Goal: Task Accomplishment & Management: Complete application form

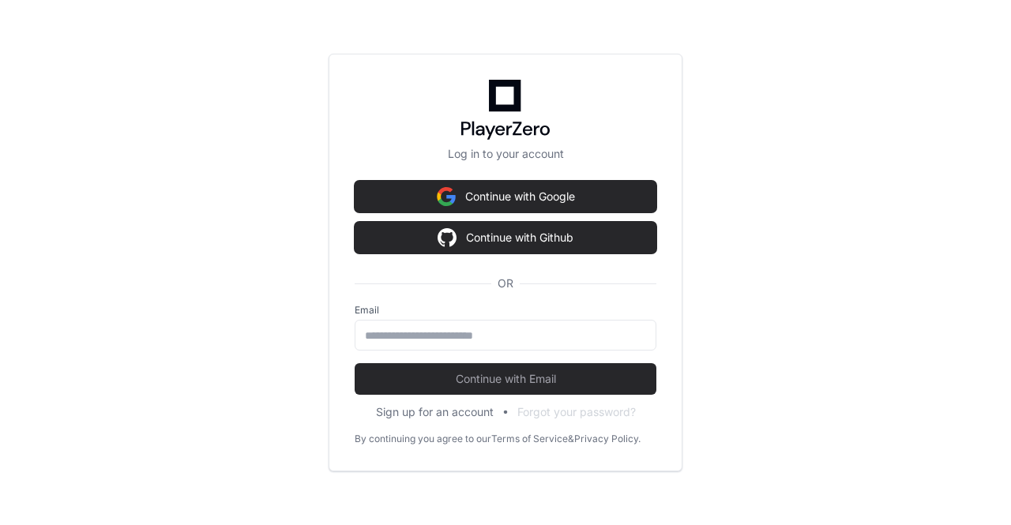
click at [523, 197] on button "Continue with Google" at bounding box center [506, 197] width 302 height 32
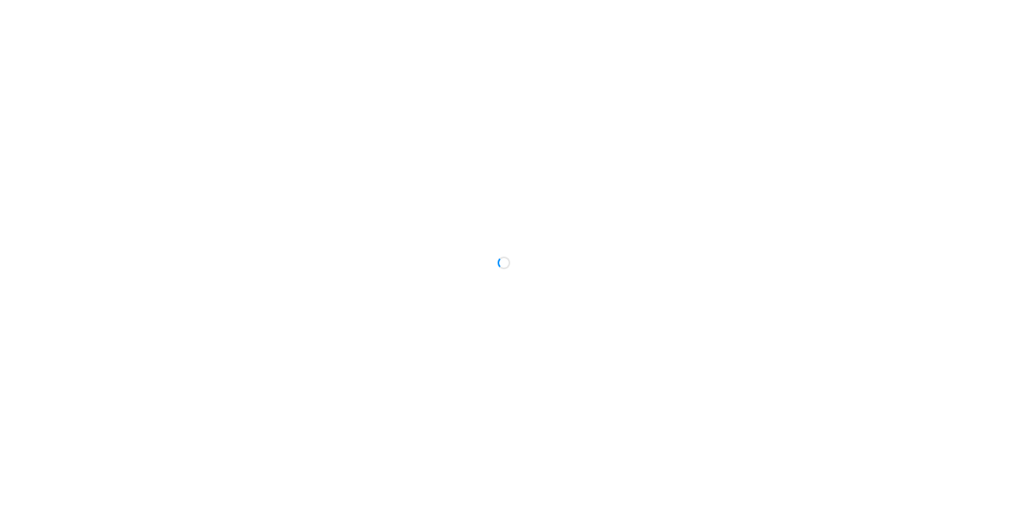
click at [732, 328] on div at bounding box center [505, 262] width 1011 height 525
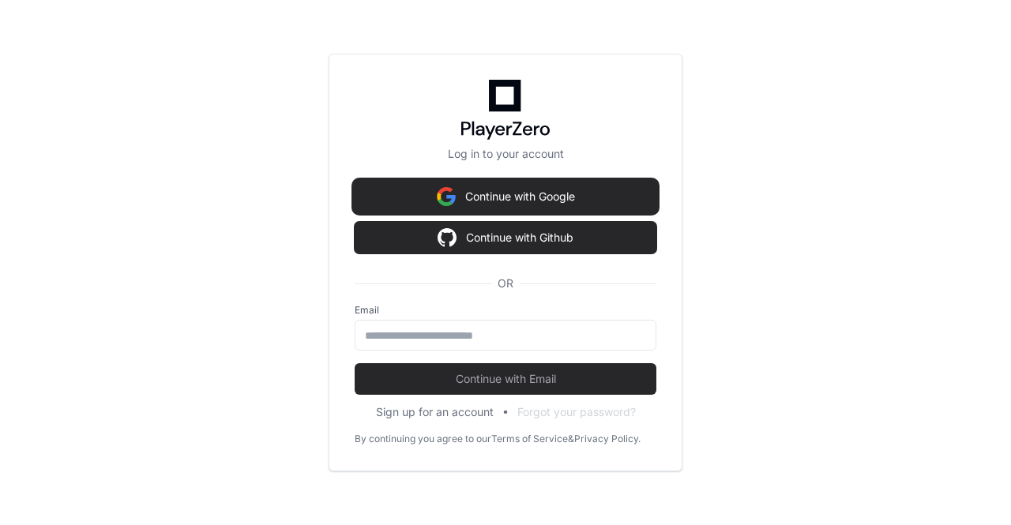
click at [499, 202] on button "Continue with Google" at bounding box center [506, 197] width 302 height 32
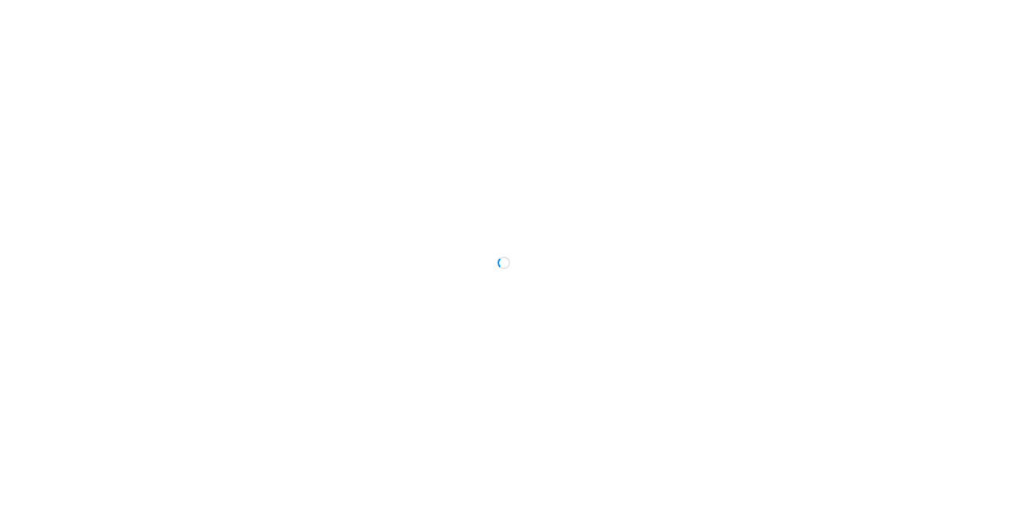
click at [543, 301] on div at bounding box center [505, 262] width 1011 height 525
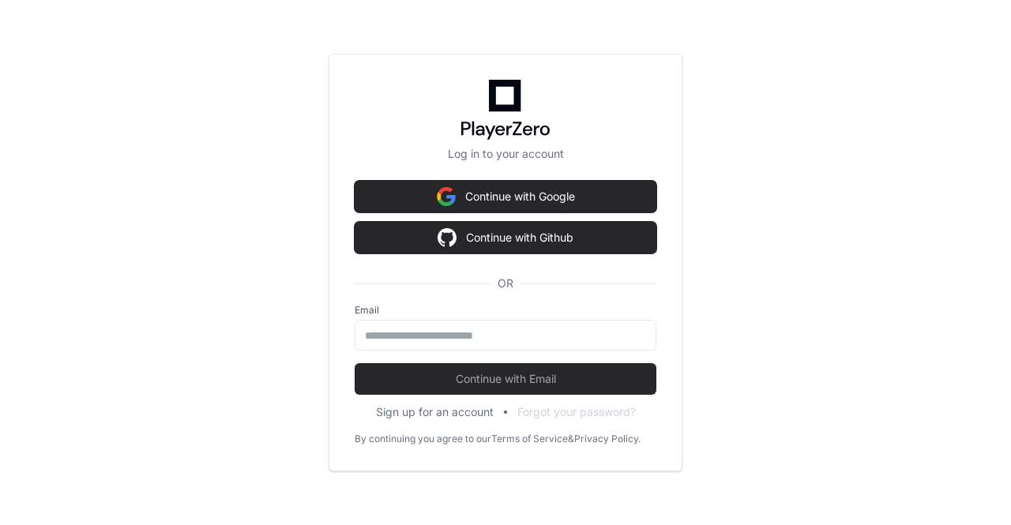
click at [406, 318] on div "Email" at bounding box center [506, 327] width 302 height 47
click at [411, 340] on input "email" at bounding box center [505, 336] width 281 height 16
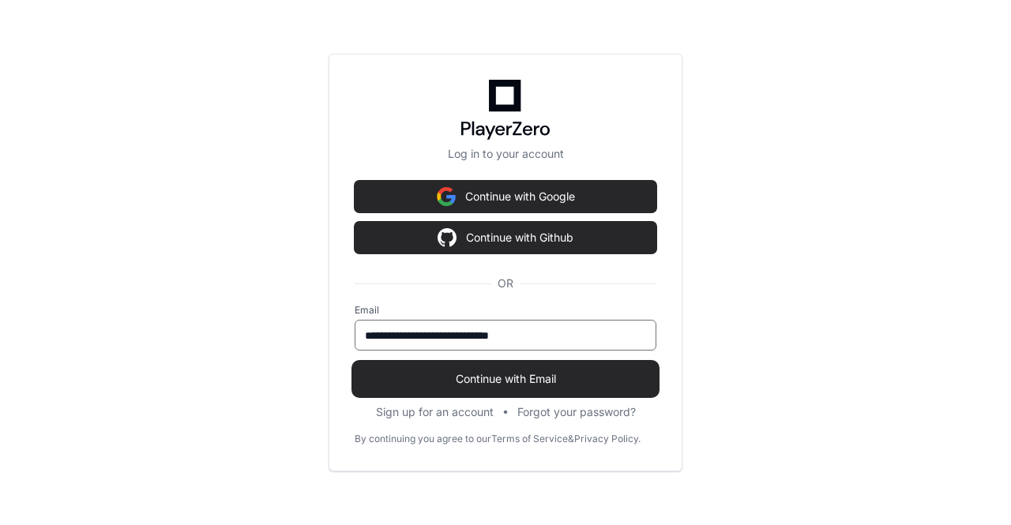
type input "**********"
click at [469, 381] on span "Continue with Email" at bounding box center [506, 379] width 302 height 16
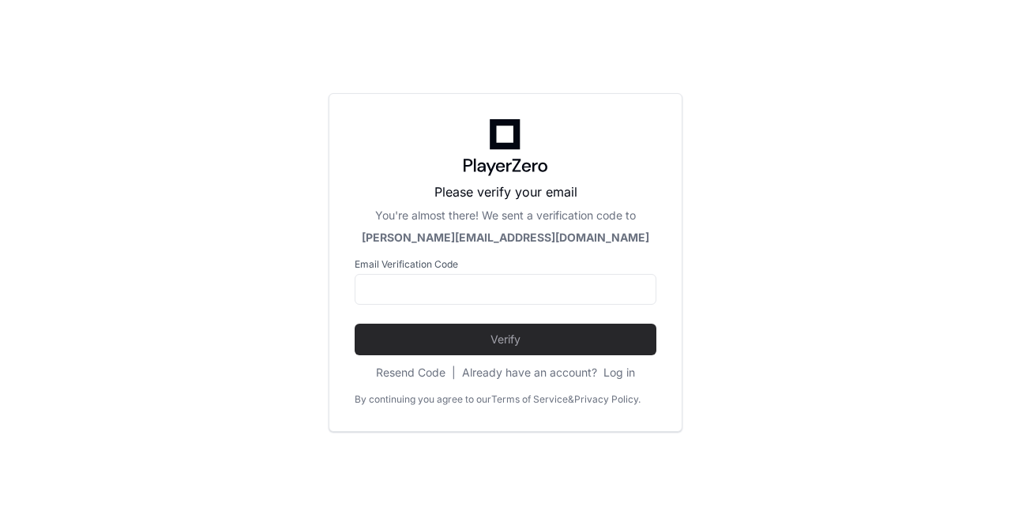
click at [459, 318] on div at bounding box center [506, 314] width 302 height 19
click at [441, 290] on input at bounding box center [505, 290] width 281 height 16
paste input "******"
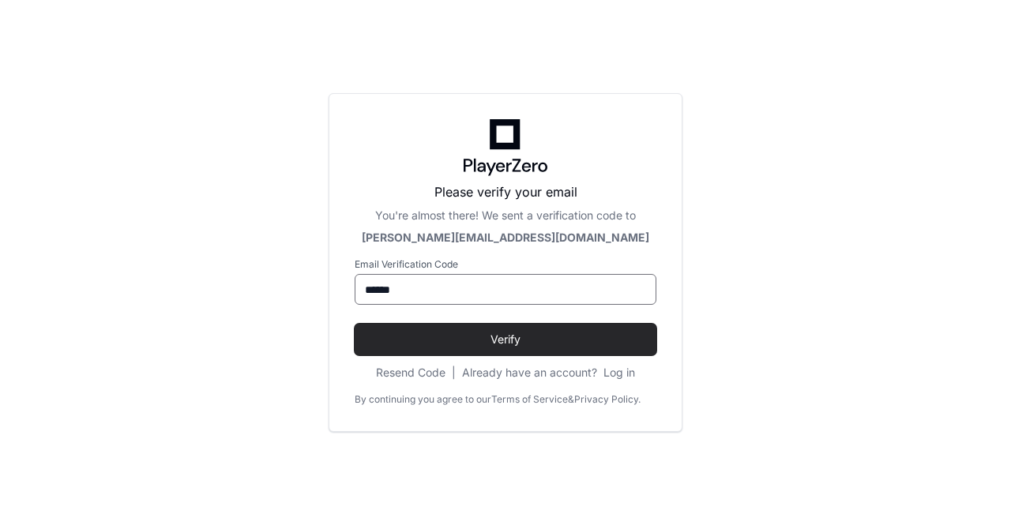
type input "******"
click at [485, 391] on div "Please verify your email You're almost there! We sent a verification code to [P…" at bounding box center [506, 262] width 354 height 339
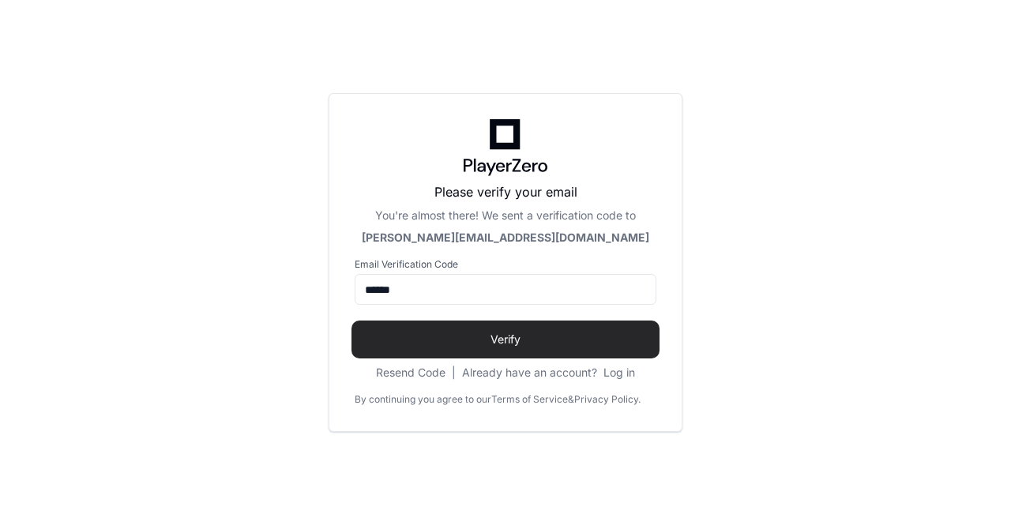
click at [475, 337] on span "Verify" at bounding box center [506, 340] width 302 height 16
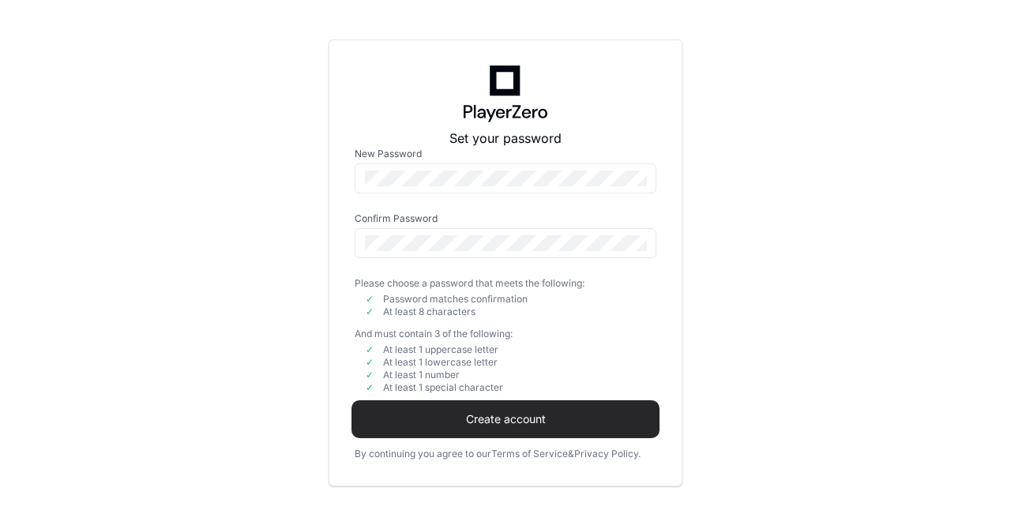
click at [455, 421] on span "Create account" at bounding box center [506, 419] width 302 height 16
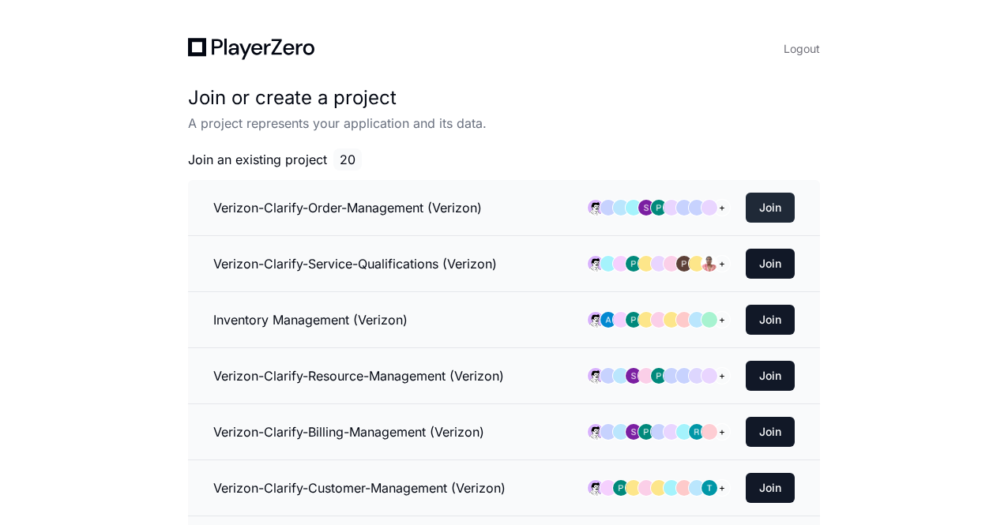
click at [776, 205] on button "Join" at bounding box center [770, 208] width 49 height 30
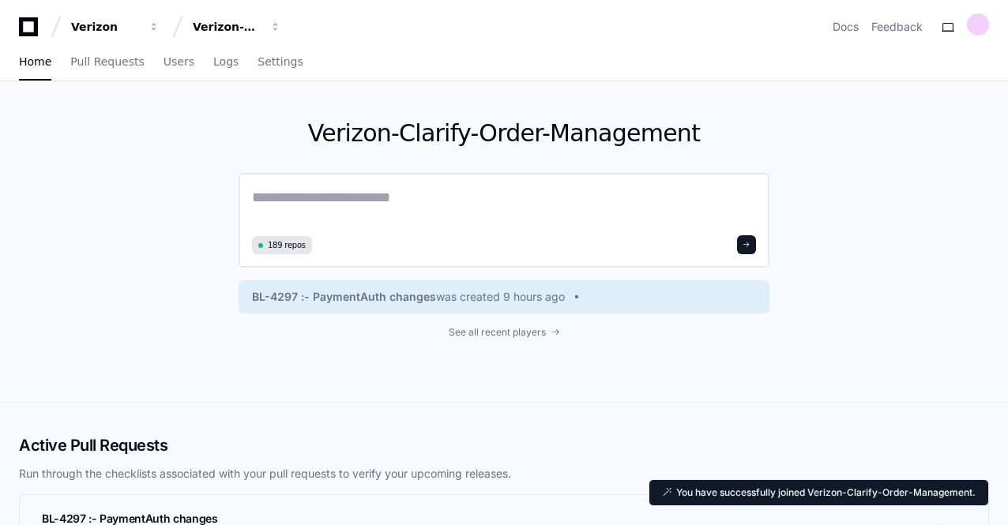
click at [748, 248] on span at bounding box center [746, 245] width 8 height 8
click at [475, 198] on textarea at bounding box center [504, 208] width 504 height 44
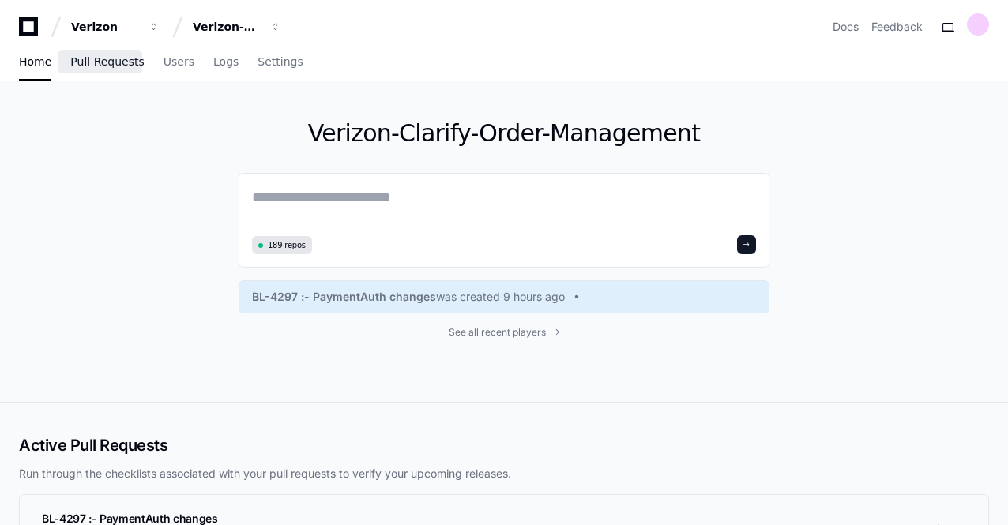
click at [109, 73] on link "Pull Requests" at bounding box center [106, 62] width 73 height 36
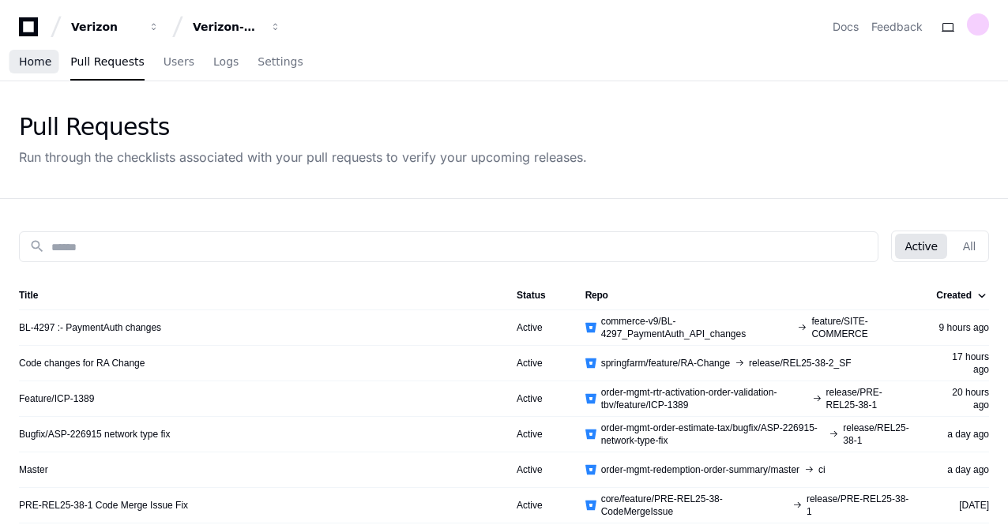
click at [32, 61] on span "Home" at bounding box center [35, 61] width 32 height 9
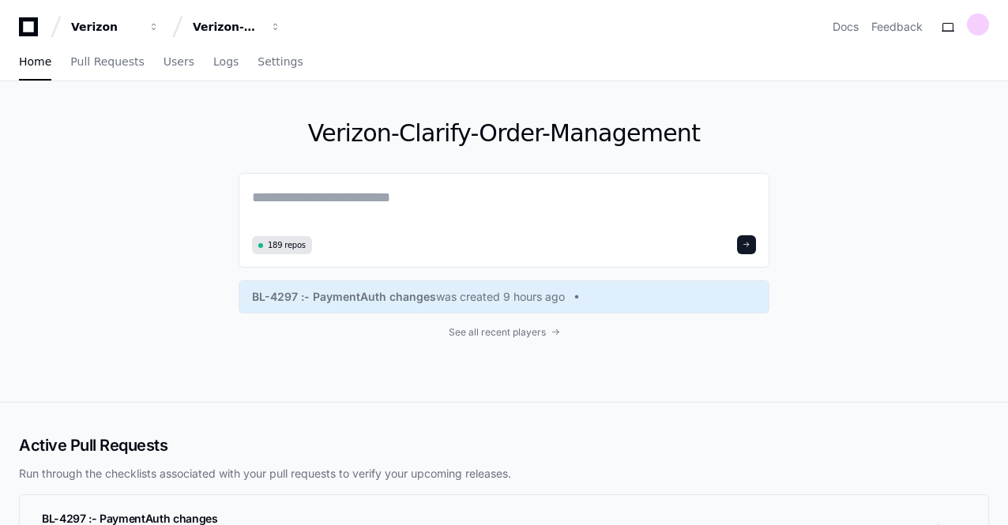
click at [693, 378] on div "Verizon-Clarify-Order-Management 189 repos BL-4297 :- PaymentAuth changes was c…" at bounding box center [504, 241] width 531 height 321
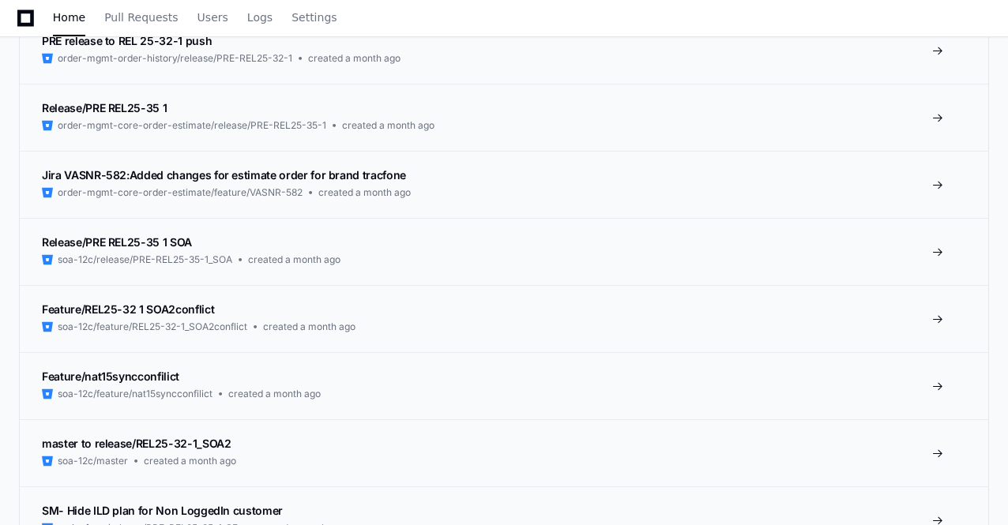
scroll to position [4739, 0]
